Goal: Task Accomplishment & Management: Use online tool/utility

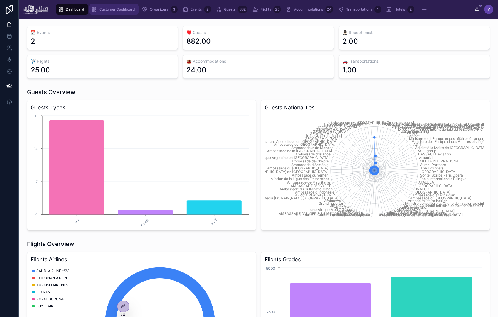
click at [115, 11] on span "Customer Dashboard" at bounding box center [116, 9] width 35 height 5
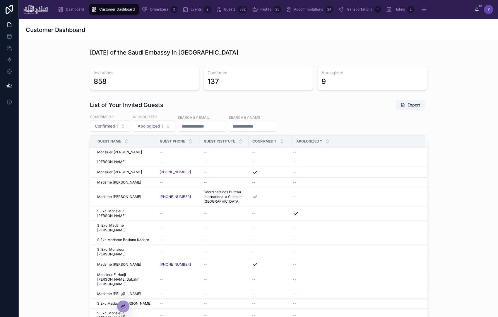
click at [125, 304] on div at bounding box center [124, 306] width 12 height 11
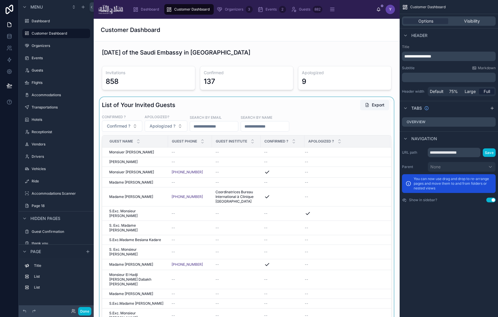
click at [338, 120] on div at bounding box center [246, 236] width 297 height 279
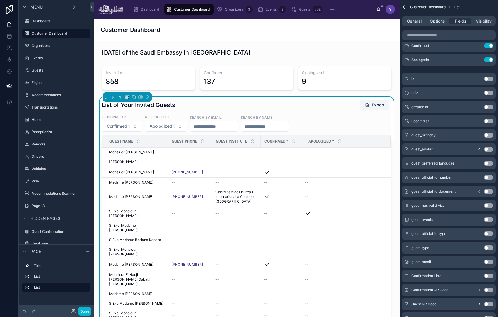
scroll to position [71, 0]
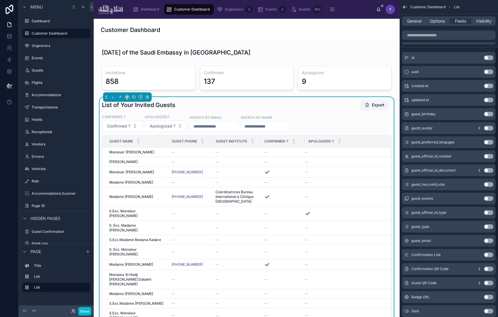
click at [492, 239] on button "Use setting" at bounding box center [488, 240] width 9 height 5
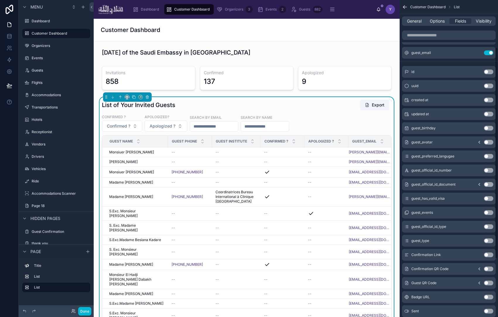
scroll to position [0, 0]
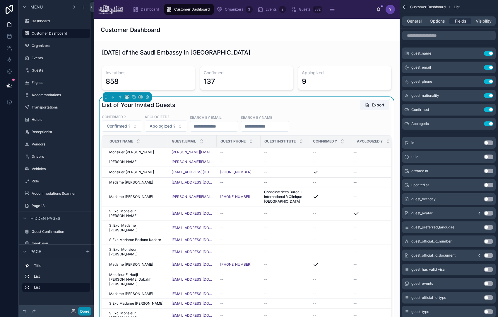
click at [87, 310] on button "Done" at bounding box center [84, 311] width 13 height 8
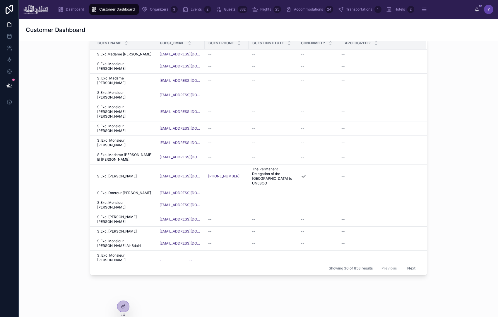
scroll to position [99, 0]
click at [408, 267] on button "Next" at bounding box center [412, 267] width 16 height 9
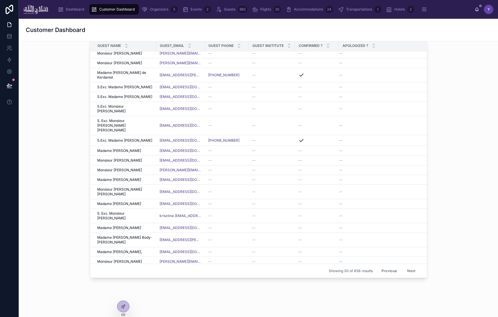
scroll to position [40, 0]
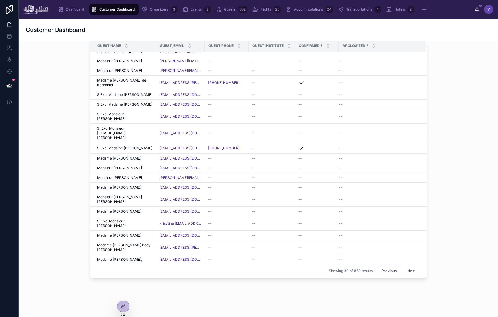
click at [406, 271] on button "Next" at bounding box center [412, 270] width 16 height 9
